Goal: Task Accomplishment & Management: Use online tool/utility

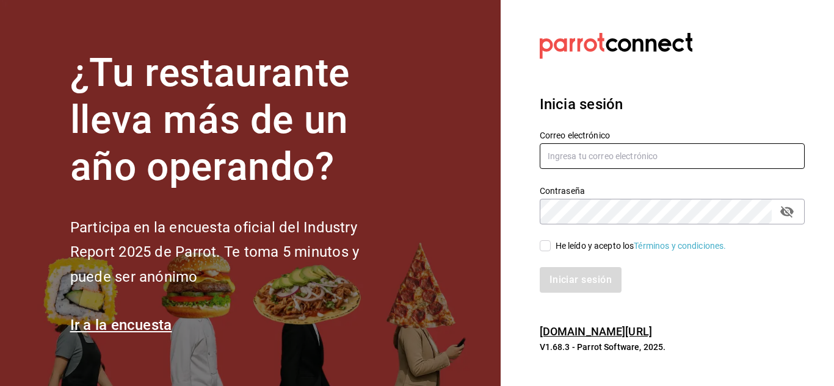
type input "javierbaja60@gmail.com"
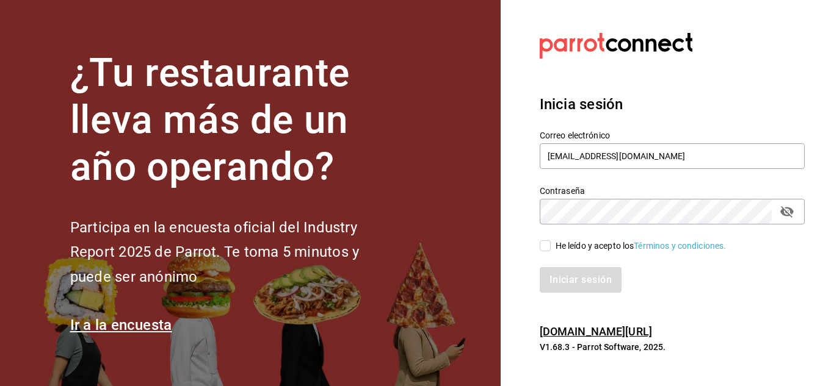
click at [548, 249] on input "He leído y acepto los Términos y condiciones." at bounding box center [545, 246] width 11 height 11
checkbox input "true"
click at [571, 281] on button "Iniciar sesión" at bounding box center [581, 280] width 83 height 26
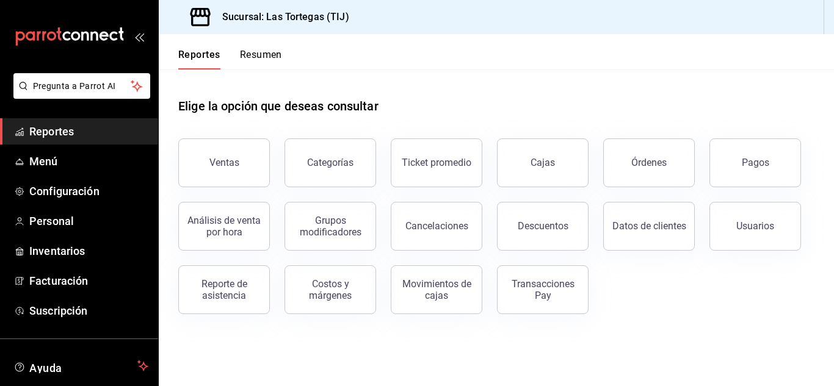
click at [512, 338] on main "Elige la opción que deseas consultar Ventas Categorías Ticket promedio Cajas Ór…" at bounding box center [496, 228] width 675 height 317
click at [43, 162] on span "Menú" at bounding box center [88, 161] width 119 height 16
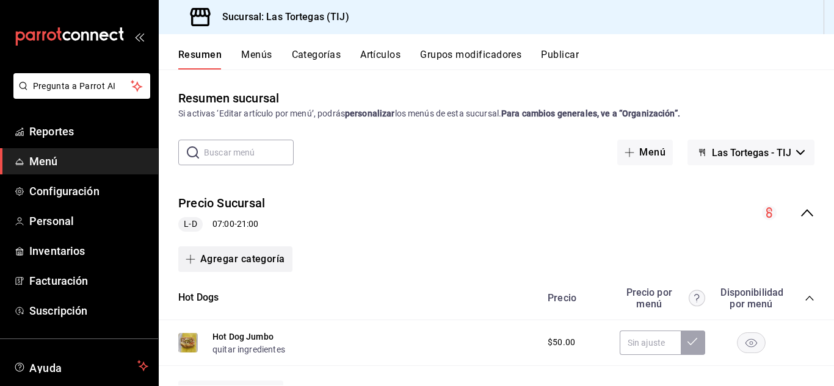
click at [211, 262] on button "Agregar categoría" at bounding box center [235, 260] width 114 height 26
click at [226, 325] on li "Categoría nueva" at bounding box center [230, 322] width 104 height 30
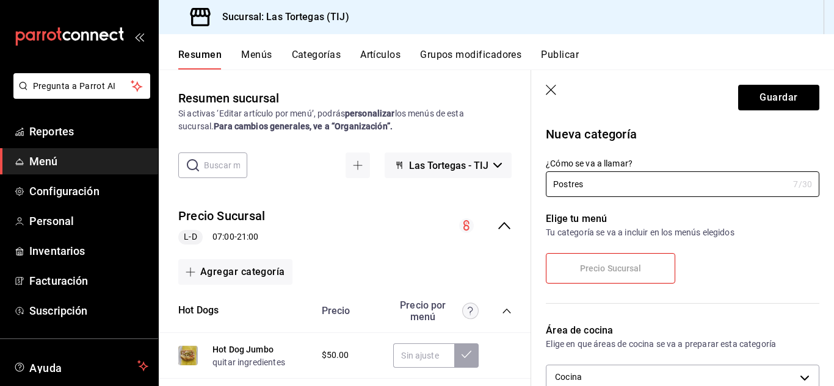
type input "Postres"
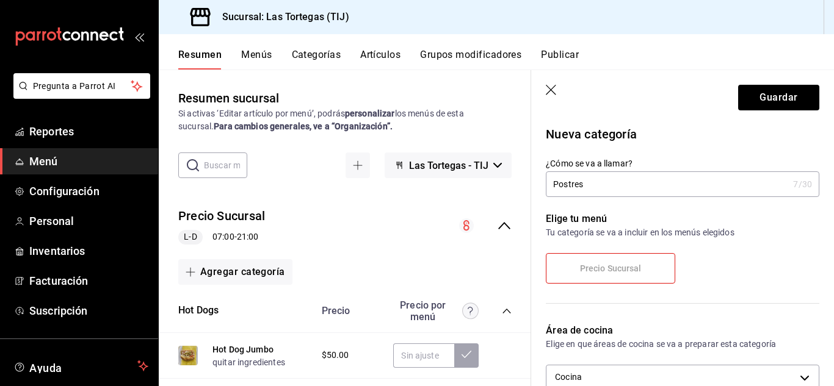
click at [618, 272] on span "Precio Sucursal" at bounding box center [611, 269] width 62 height 10
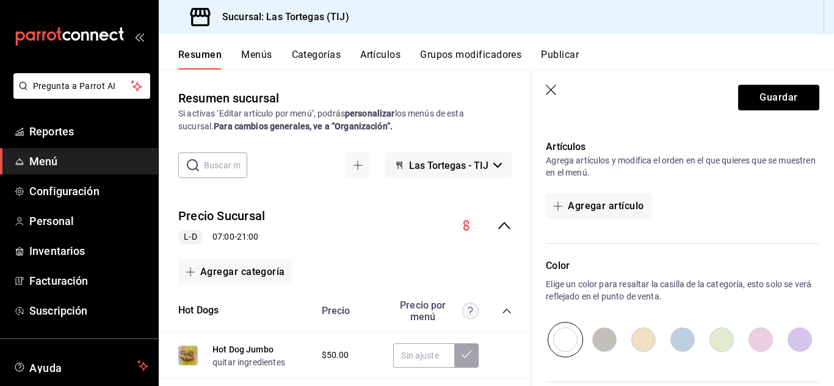
scroll to position [294, 0]
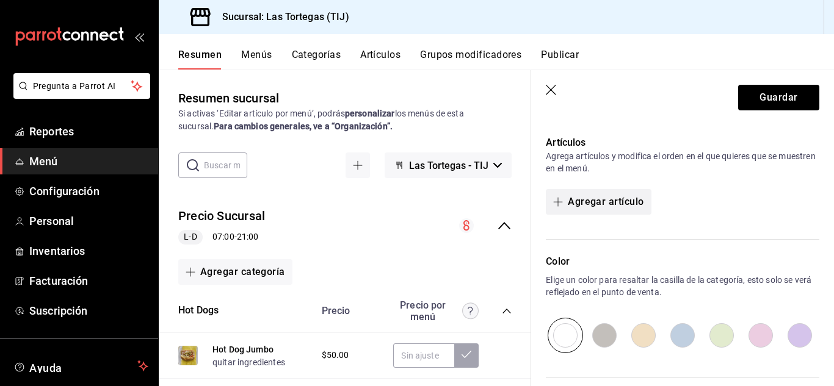
click at [618, 200] on button "Agregar artículo" at bounding box center [598, 202] width 105 height 26
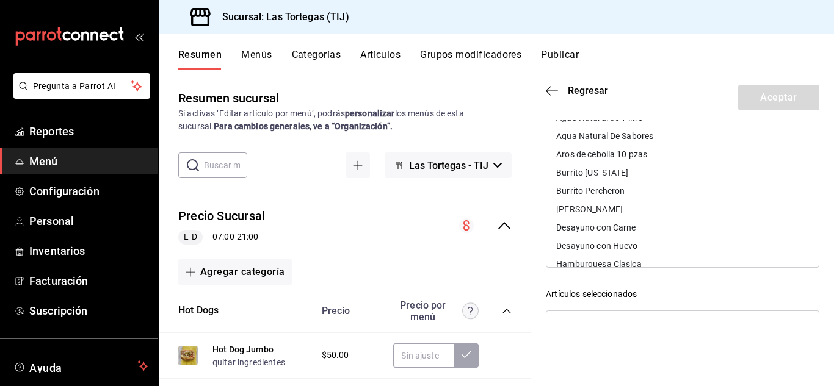
scroll to position [0, 0]
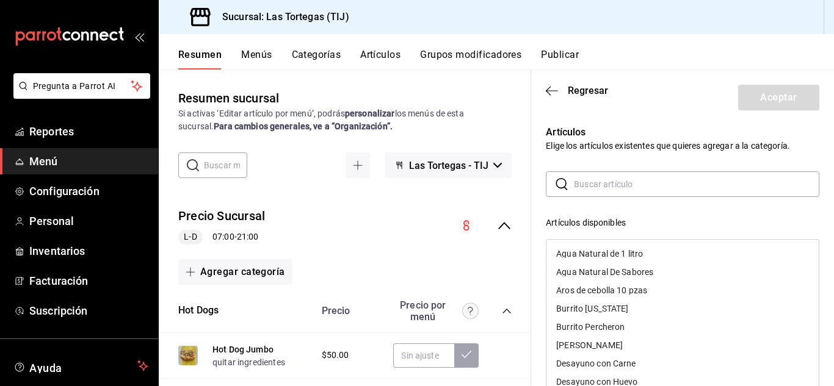
click at [623, 180] on input "text" at bounding box center [696, 184] width 245 height 24
click at [552, 93] on icon "button" at bounding box center [552, 90] width 12 height 11
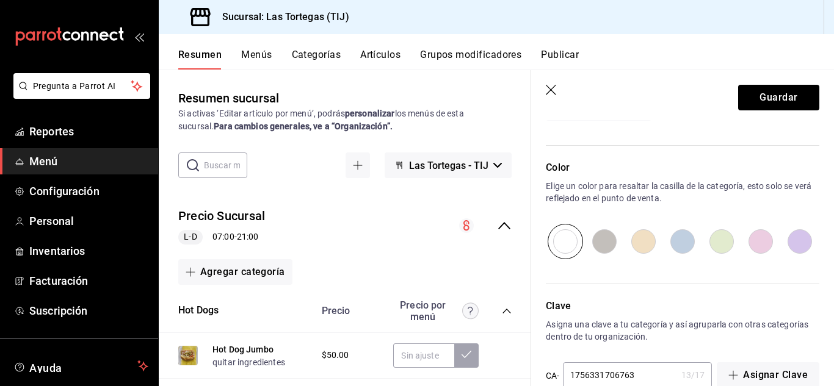
scroll to position [415, 0]
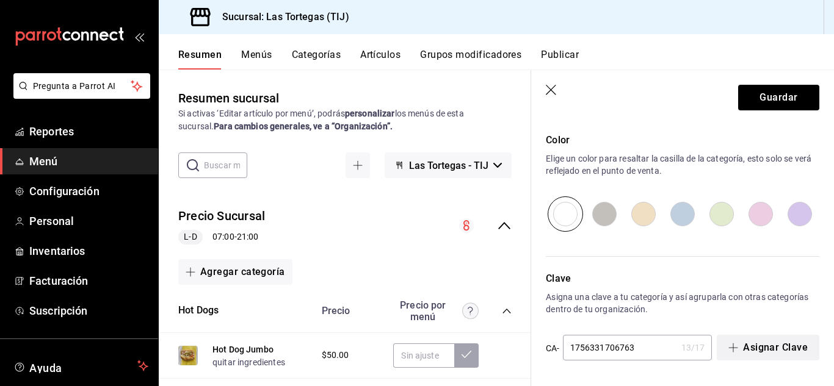
click at [776, 350] on button "Asignar Clave" at bounding box center [768, 348] width 103 height 26
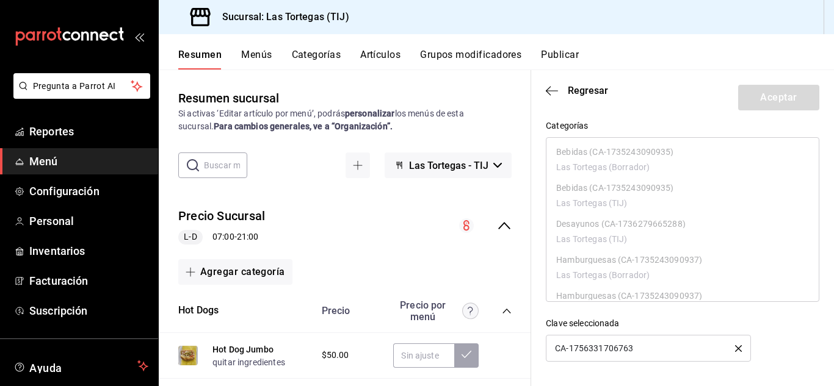
scroll to position [0, 0]
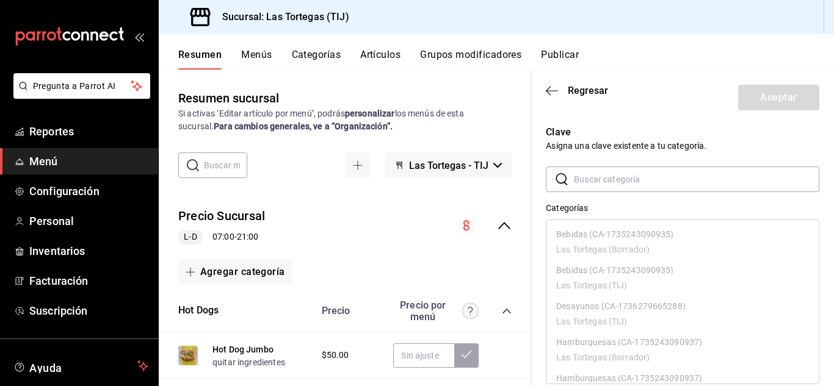
click at [719, 173] on input "text" at bounding box center [696, 179] width 245 height 24
drag, startPoint x: 803, startPoint y: 234, endPoint x: 806, endPoint y: 264, distance: 30.1
click at [806, 264] on div "Bebidas (CA-1735243090935) Las Tortegas (Borrador) Bebidas (CA-1735243090935) L…" at bounding box center [682, 302] width 273 height 165
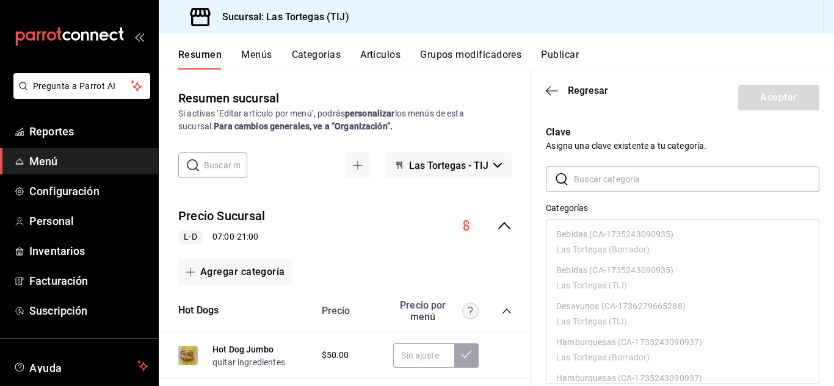
scroll to position [82, 0]
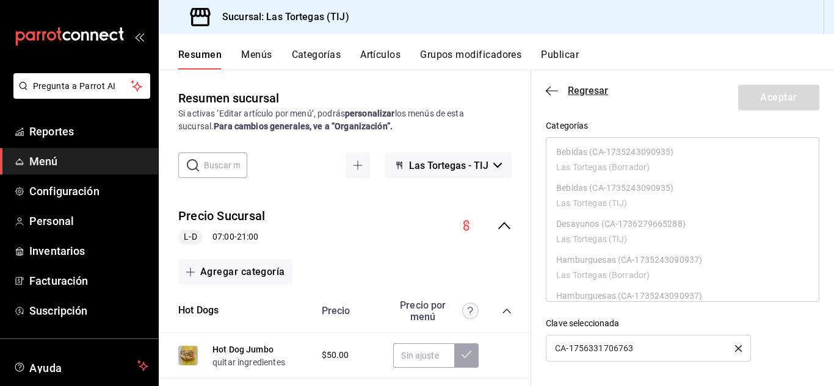
click at [555, 85] on icon "button" at bounding box center [552, 90] width 12 height 11
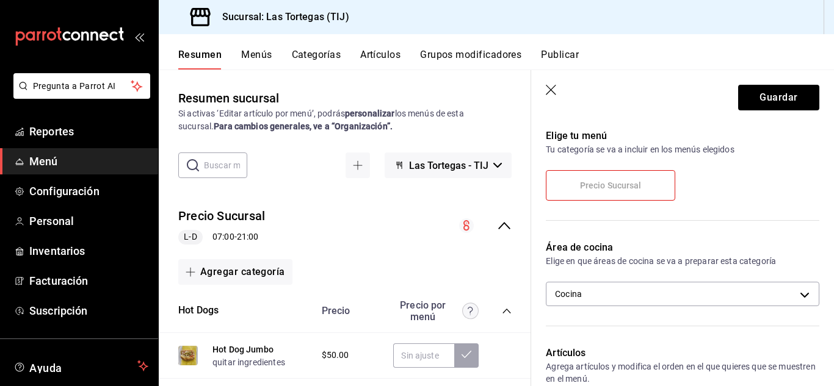
scroll to position [85, 0]
click at [759, 98] on button "Guardar" at bounding box center [778, 98] width 81 height 26
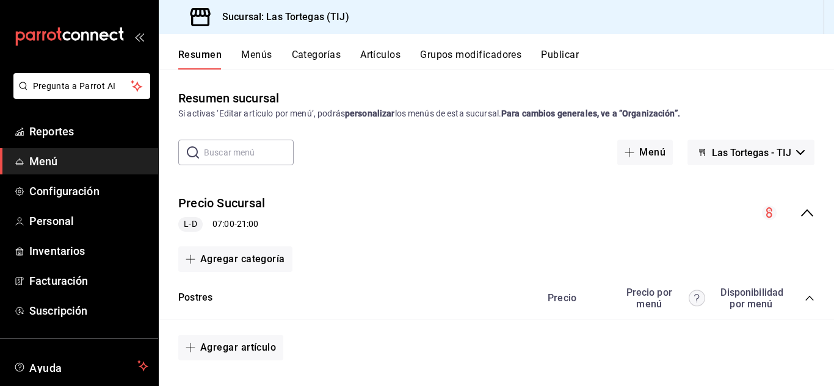
click at [728, 154] on span "Las Tortegas - TIJ" at bounding box center [751, 153] width 79 height 12
click at [732, 183] on li "Las Tortegas - TIJ" at bounding box center [742, 184] width 99 height 29
click at [673, 134] on div "Resumen sucursal Si activas ‘Editar artículo por menú’, podrás personalizar los…" at bounding box center [496, 237] width 675 height 297
click at [323, 55] on button "Categorías" at bounding box center [316, 59] width 49 height 21
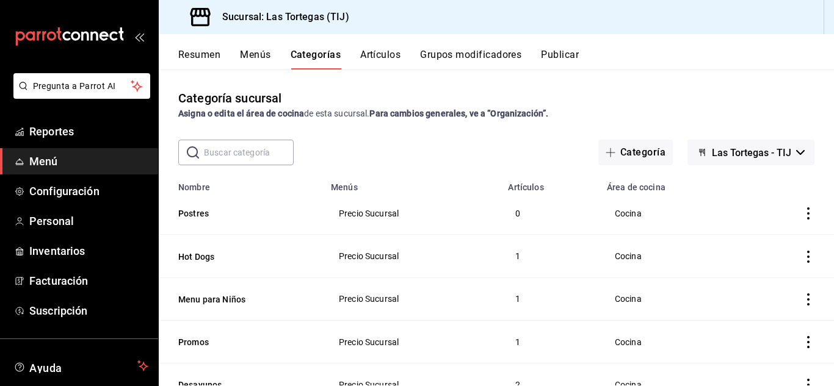
click at [388, 57] on button "Artículos" at bounding box center [380, 59] width 40 height 21
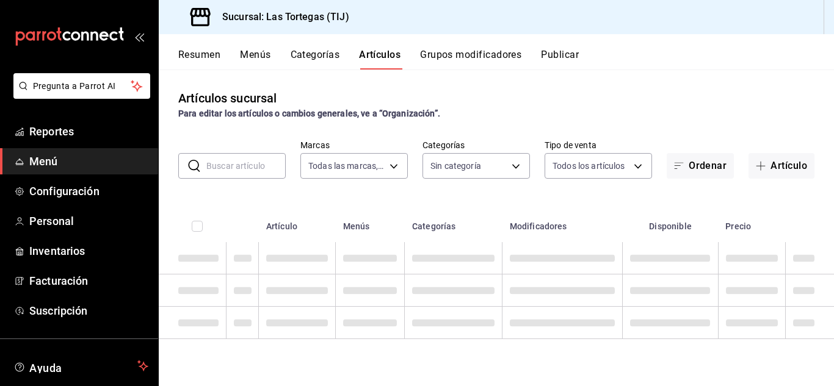
type input "80d248e6-1ac4-455d-b4fb-289941e1b44c"
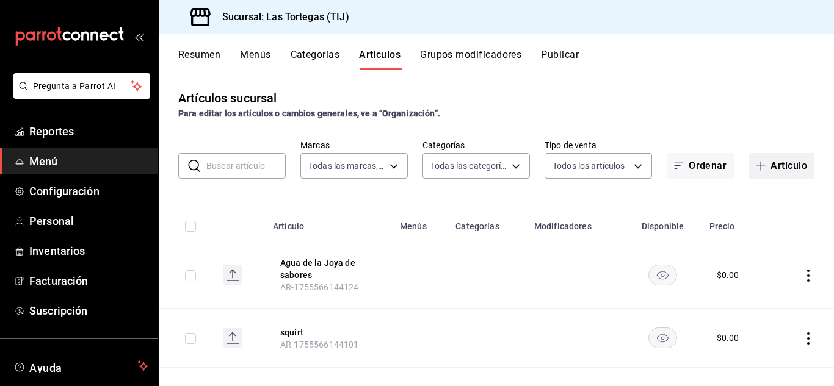
type input "f1e5556c-237e-4eba-9606-91bd02bb7493,ad781917-3c7d-43e9-9a9c-a6840d469a35,5cc6c…"
click at [780, 166] on button "Artículo" at bounding box center [781, 166] width 66 height 26
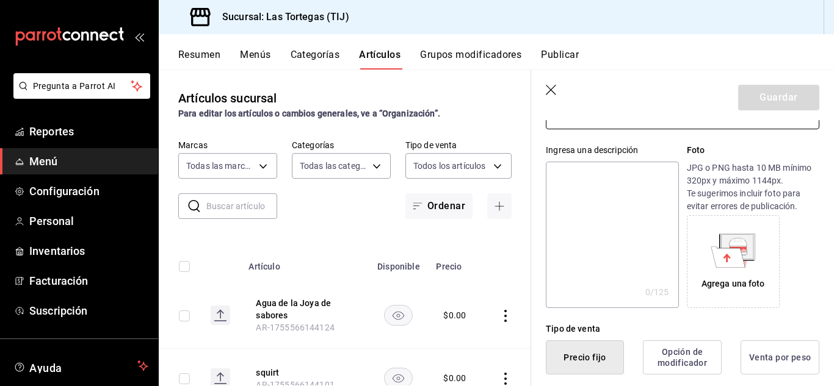
scroll to position [101, 0]
type input "Cheese cake con chocolate"
click at [731, 255] on icon at bounding box center [728, 255] width 34 height 21
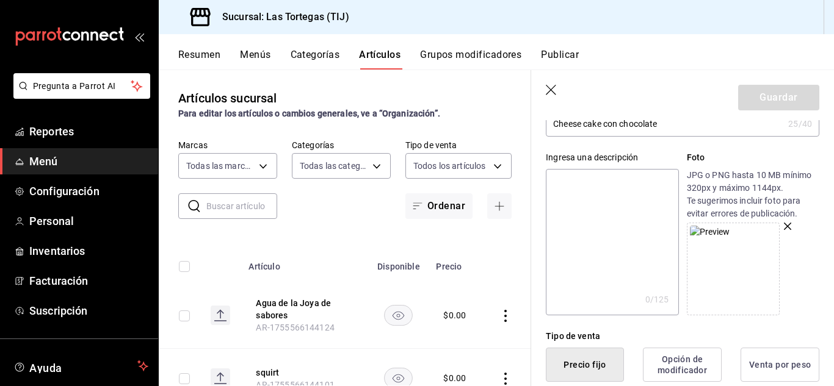
scroll to position [89, 0]
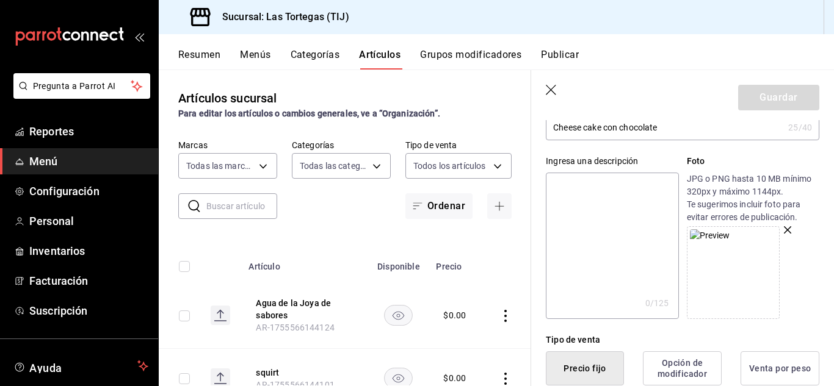
click at [598, 200] on textarea at bounding box center [612, 246] width 132 height 146
type textarea "c"
type textarea "x"
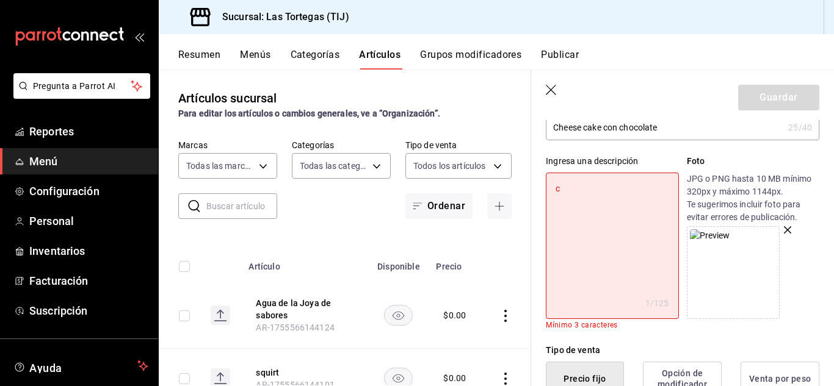
type textarea "ch"
type textarea "x"
type textarea "chee"
type textarea "x"
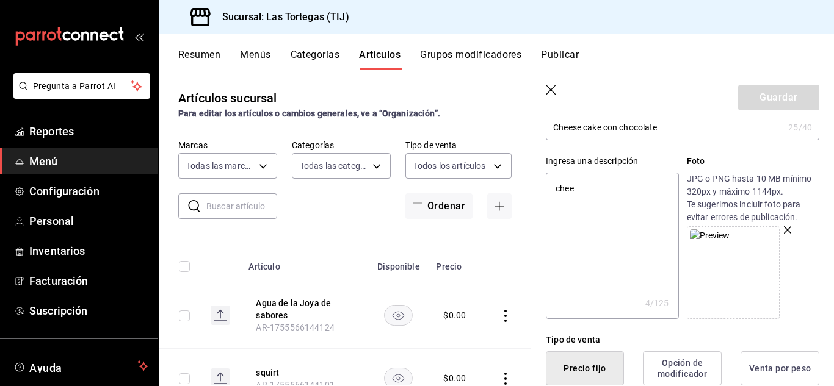
type textarea "chees"
type textarea "x"
type textarea "cheese"
type textarea "x"
type textarea "cheese"
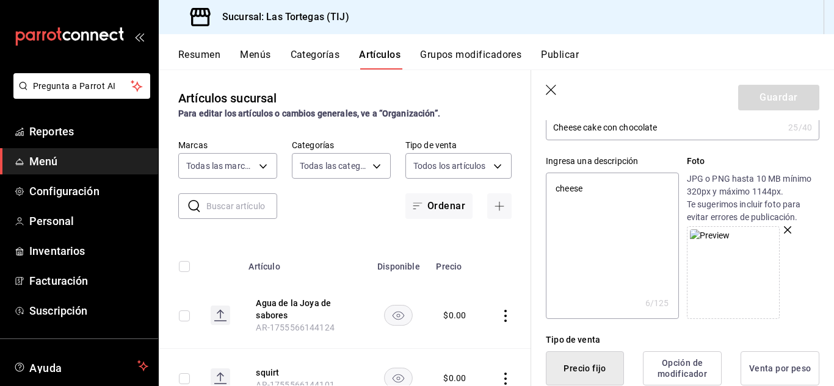
type textarea "x"
type textarea "cheese ca"
type textarea "x"
type textarea "cheese cak"
type textarea "x"
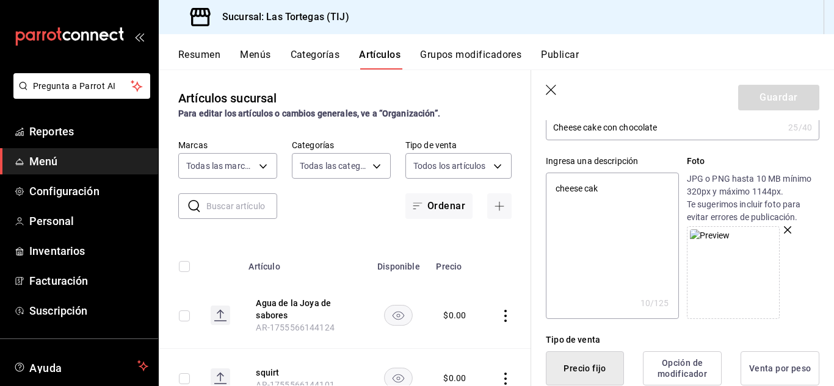
type textarea "cheese cake"
type textarea "x"
type textarea "cheese cake c"
type textarea "x"
type textarea "cheese cake con"
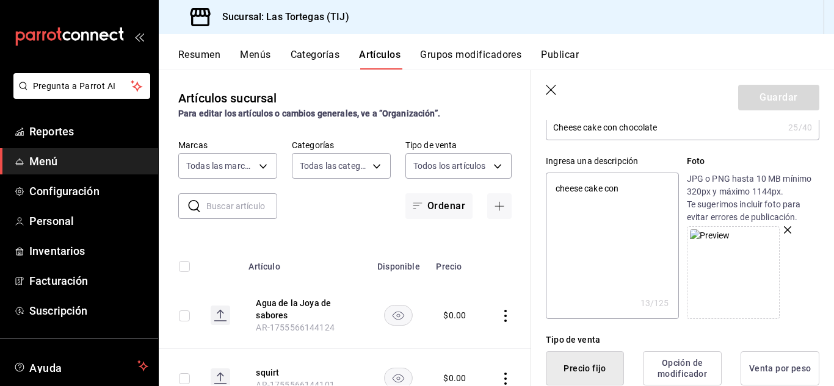
type textarea "x"
type textarea "cheese cake con"
type textarea "x"
type textarea "cheese cake con c"
type textarea "x"
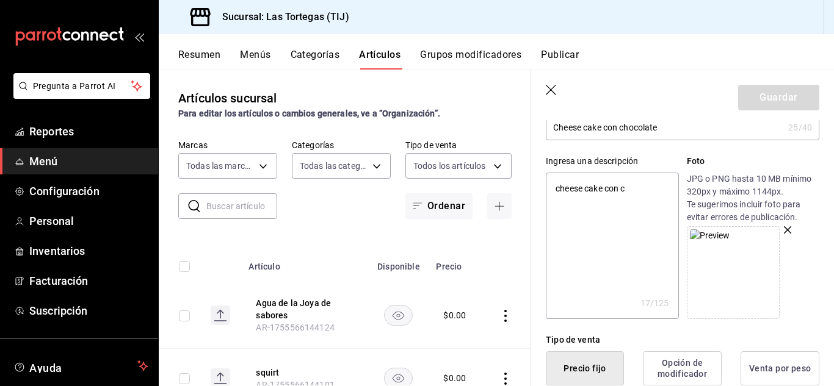
type textarea "cheese cake con ch"
type textarea "x"
type textarea "cheese cake con cho"
type textarea "x"
type textarea "cheese cake con choc"
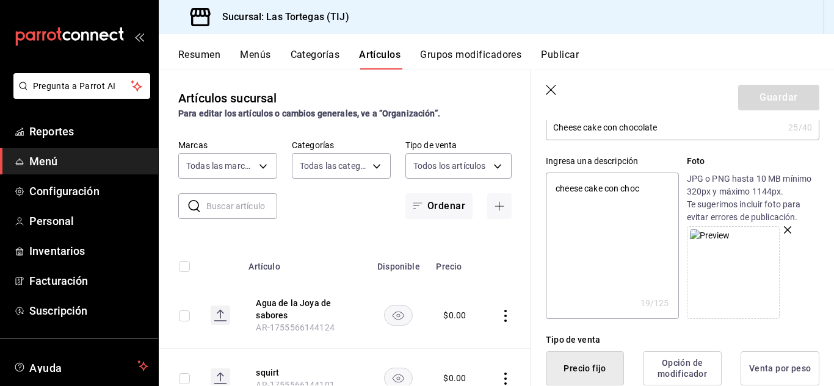
type textarea "x"
type textarea "cheese cake con choco"
type textarea "x"
type textarea "cheese cake con chocola"
type textarea "x"
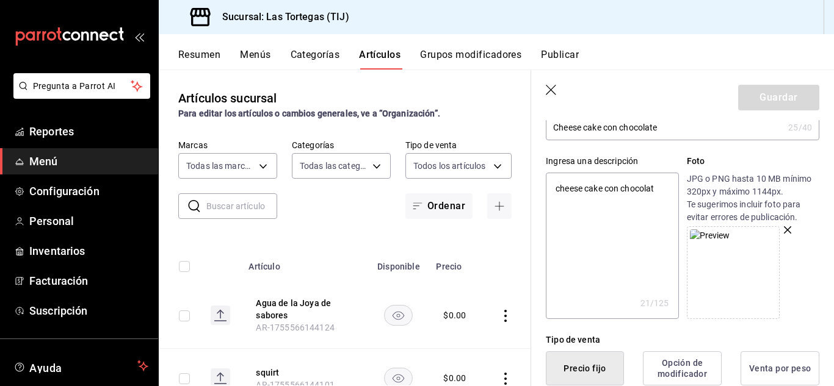
type textarea "cheese cake con chocolate"
type textarea "x"
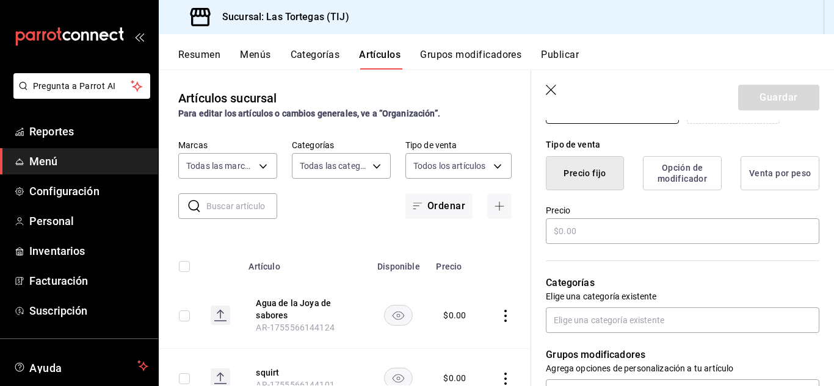
scroll to position [297, 0]
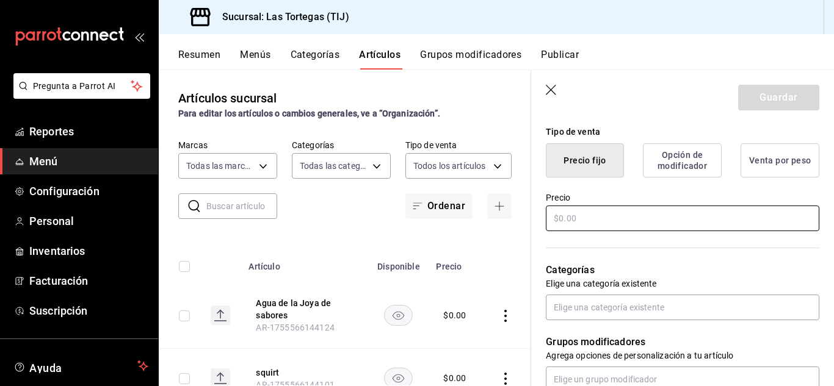
type textarea "cheese cake con chocolate"
type textarea "x"
click at [621, 214] on input "text" at bounding box center [682, 219] width 273 height 26
type input "$6.00"
type textarea "x"
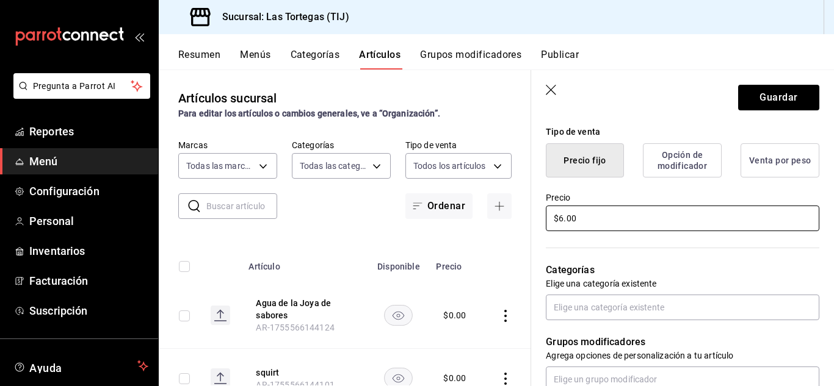
type input "$60.00"
type textarea "x"
type input "$60.00"
type textarea "x"
type input "$60.00"
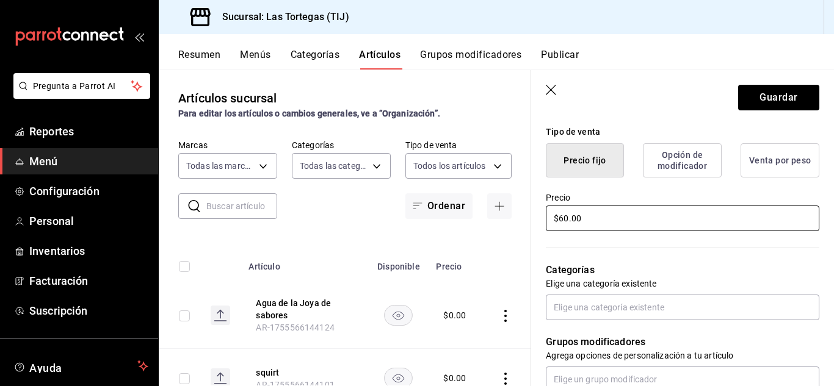
type textarea "x"
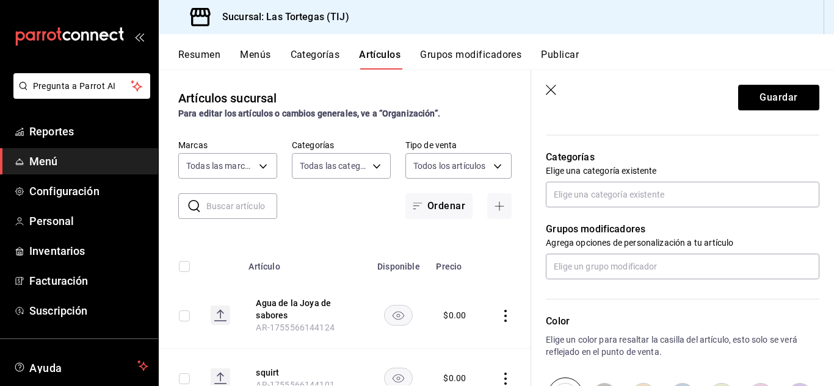
scroll to position [411, 0]
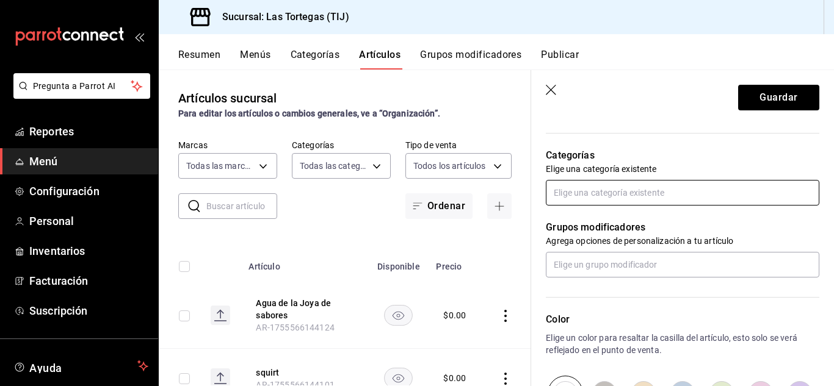
type input "$60.00"
click at [731, 192] on input "text" at bounding box center [682, 193] width 273 height 26
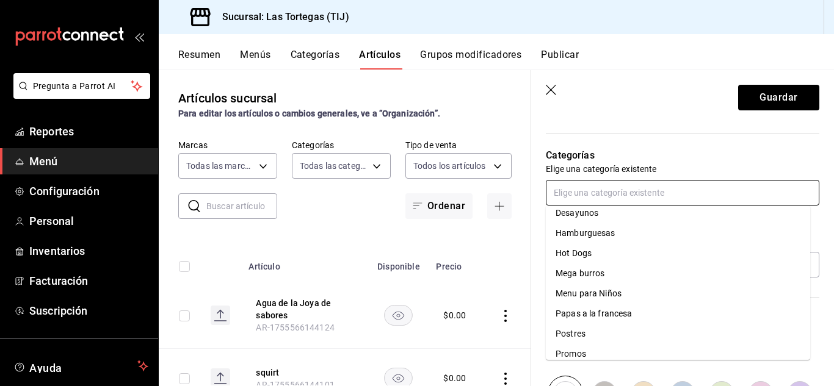
scroll to position [29, 0]
click at [565, 331] on li "Postres" at bounding box center [678, 333] width 264 height 20
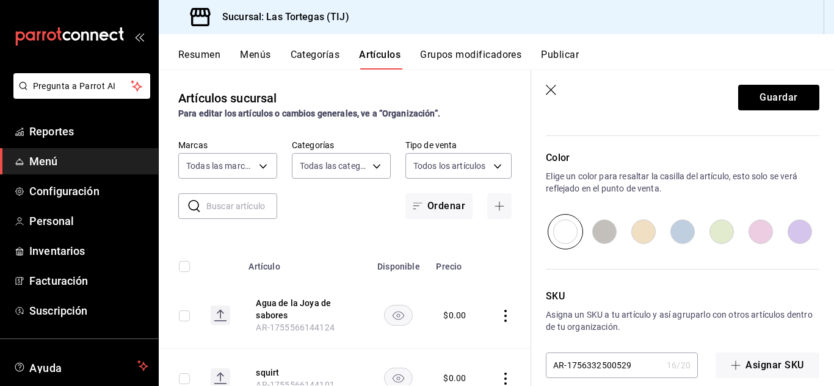
scroll to position [630, 0]
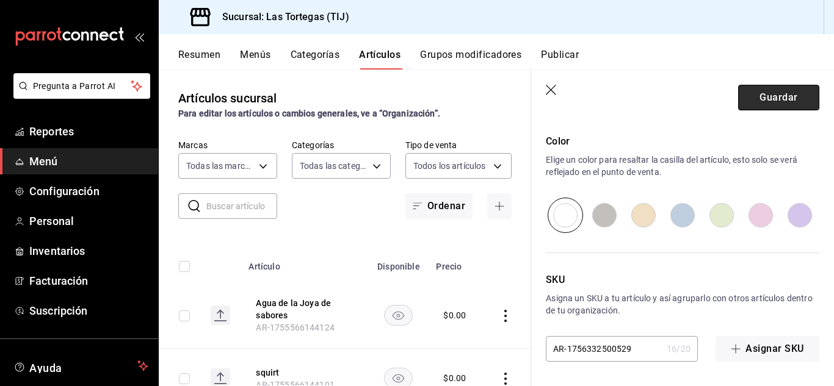
click at [770, 93] on button "Guardar" at bounding box center [778, 98] width 81 height 26
type textarea "x"
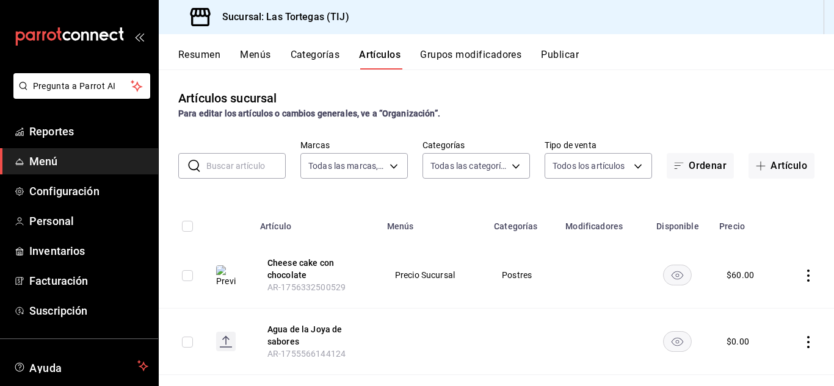
click at [44, 163] on span "Menú" at bounding box center [88, 161] width 119 height 16
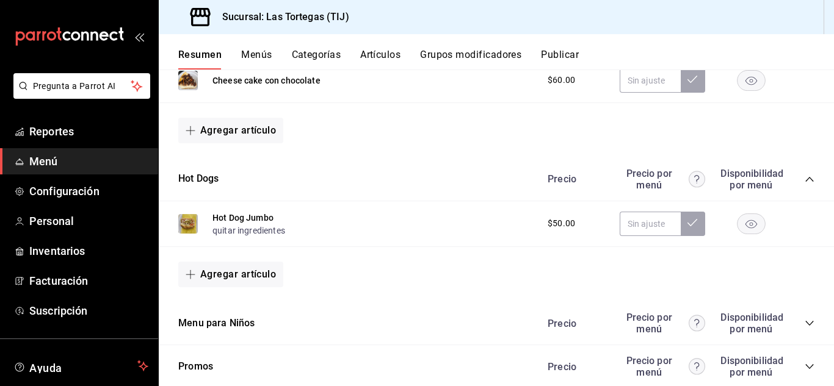
scroll to position [120, 0]
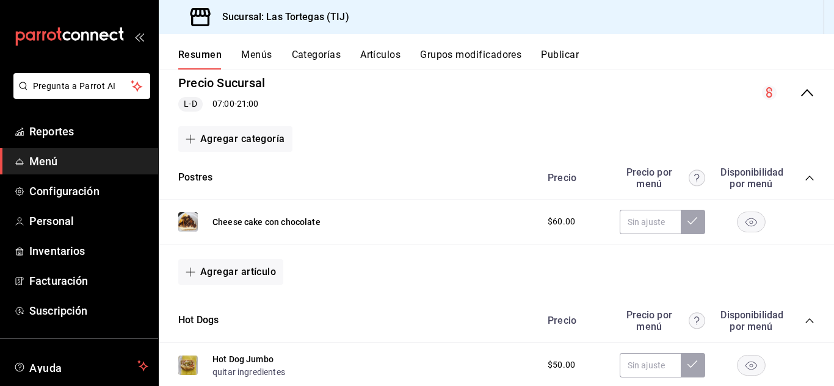
click at [192, 214] on img at bounding box center [188, 222] width 20 height 20
click at [285, 221] on button "Cheese cake con chocolate" at bounding box center [266, 222] width 108 height 12
